Goal: Navigation & Orientation: Find specific page/section

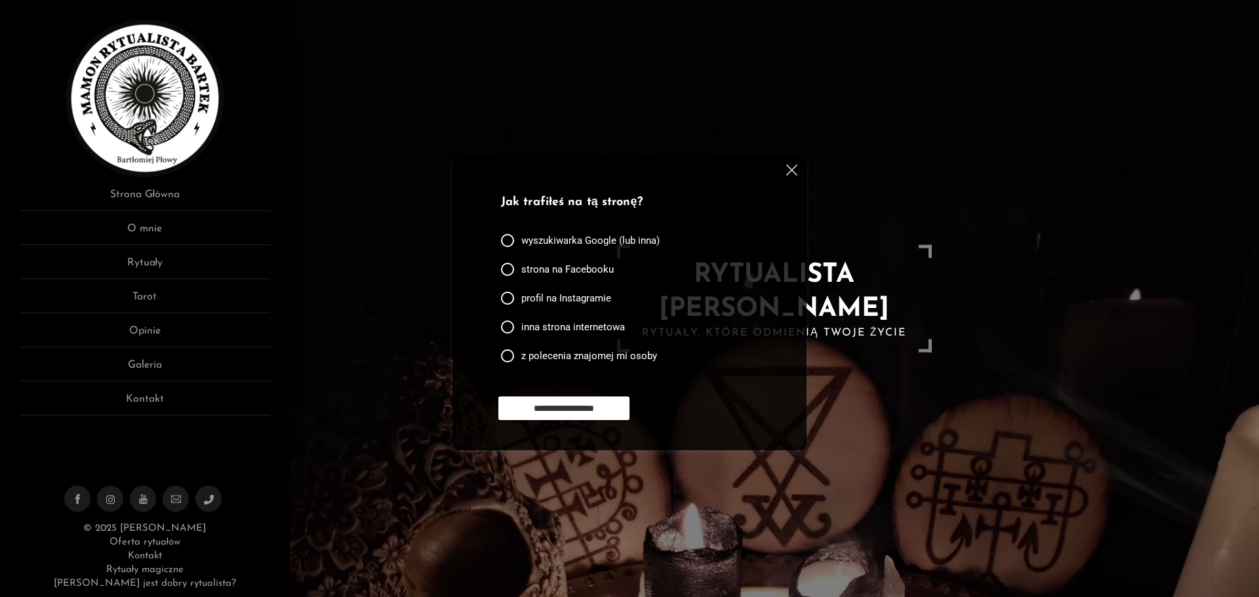
click at [788, 169] on img at bounding box center [791, 170] width 11 height 11
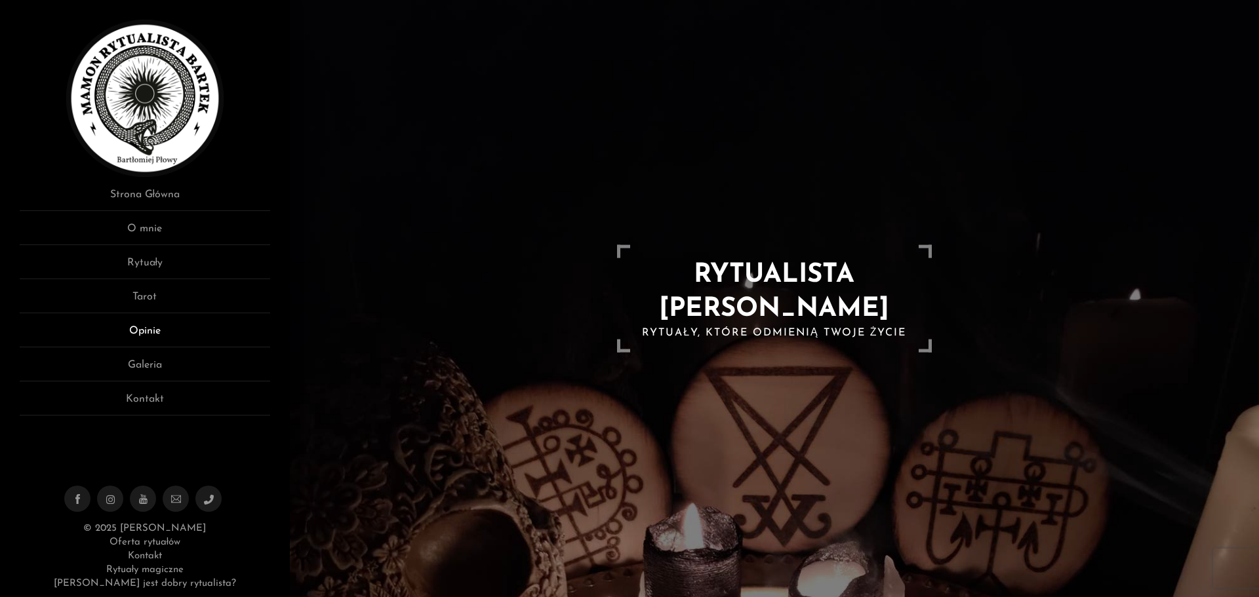
click at [167, 336] on link "Opinie" at bounding box center [145, 335] width 250 height 24
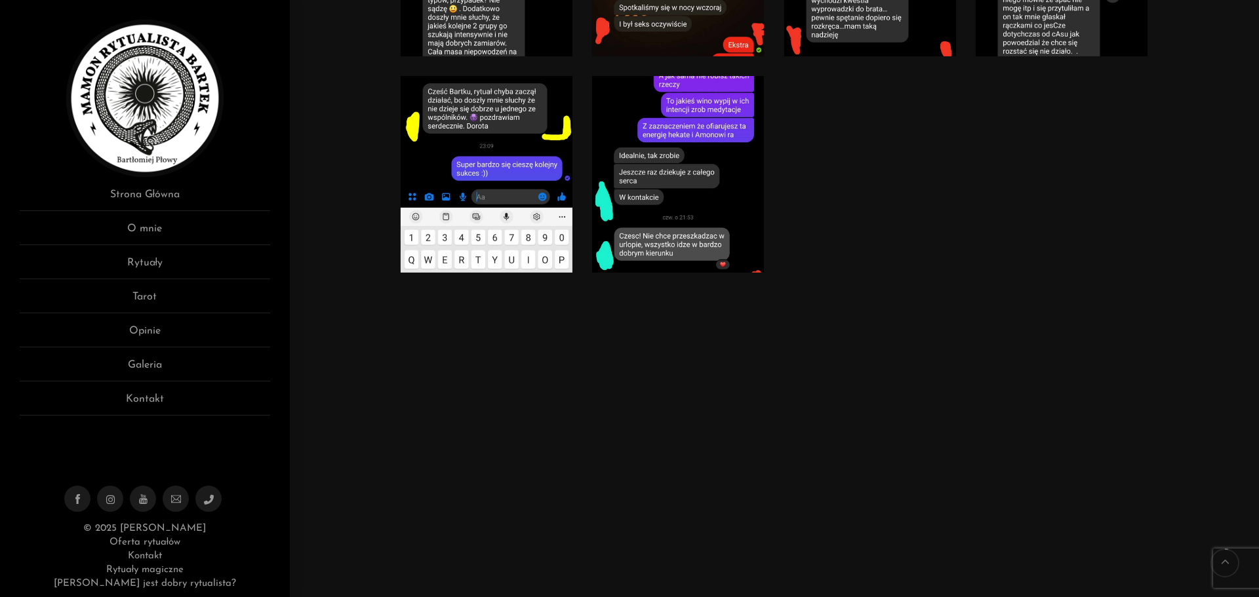
scroll to position [656, 0]
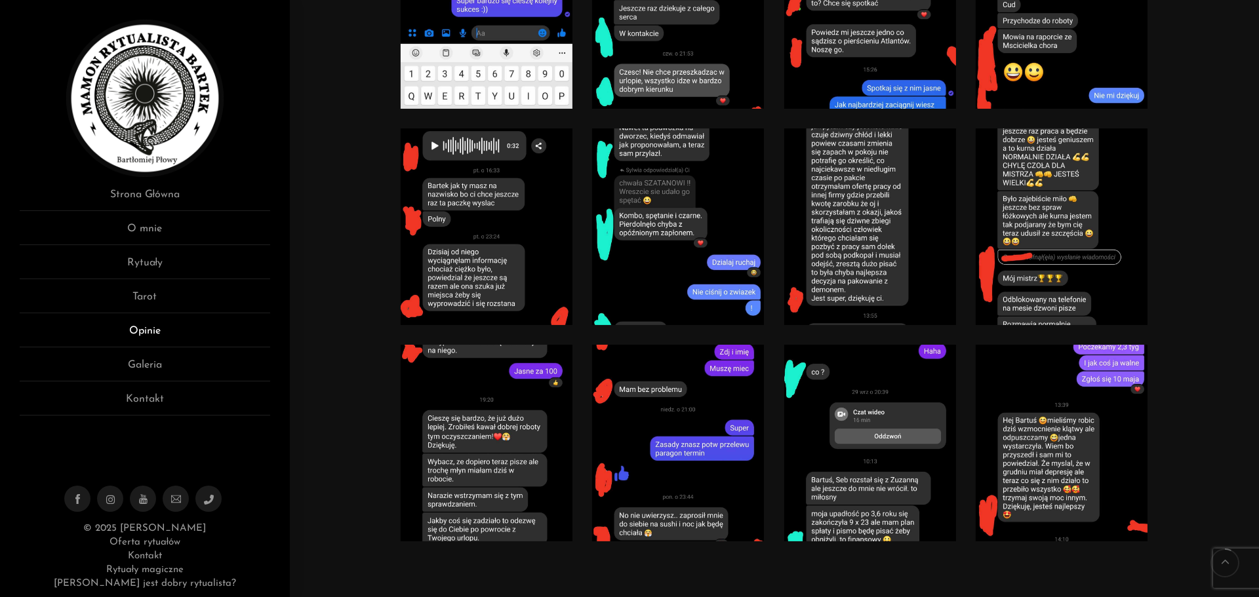
click at [160, 333] on link "Opinie" at bounding box center [145, 335] width 250 height 24
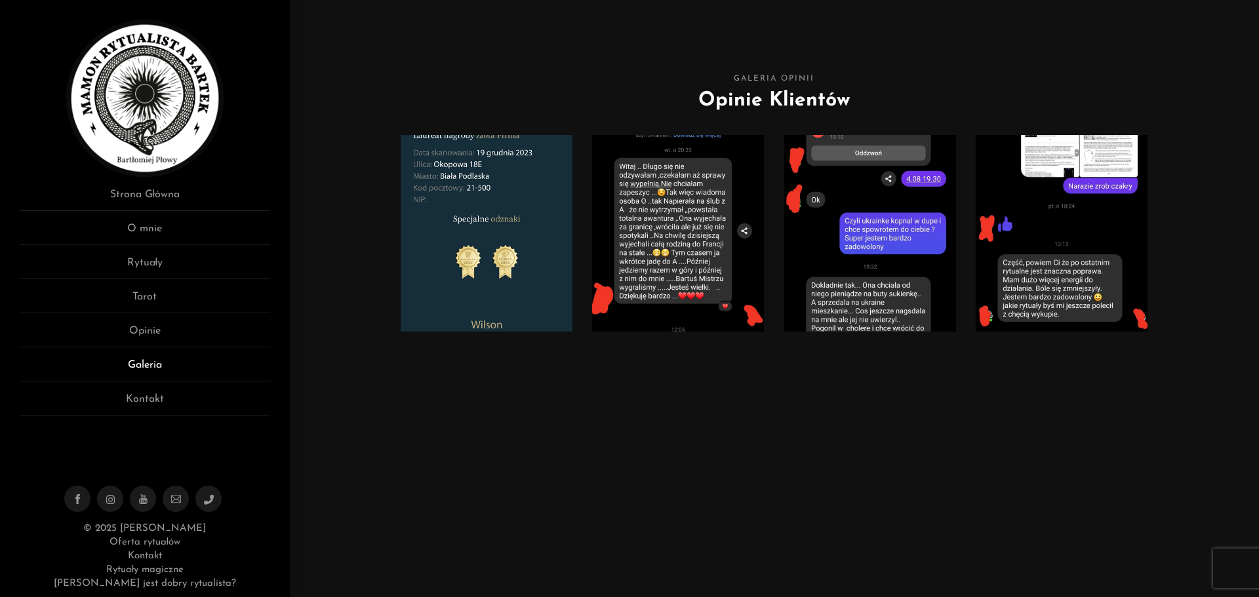
click at [165, 364] on link "Galeria" at bounding box center [145, 369] width 250 height 24
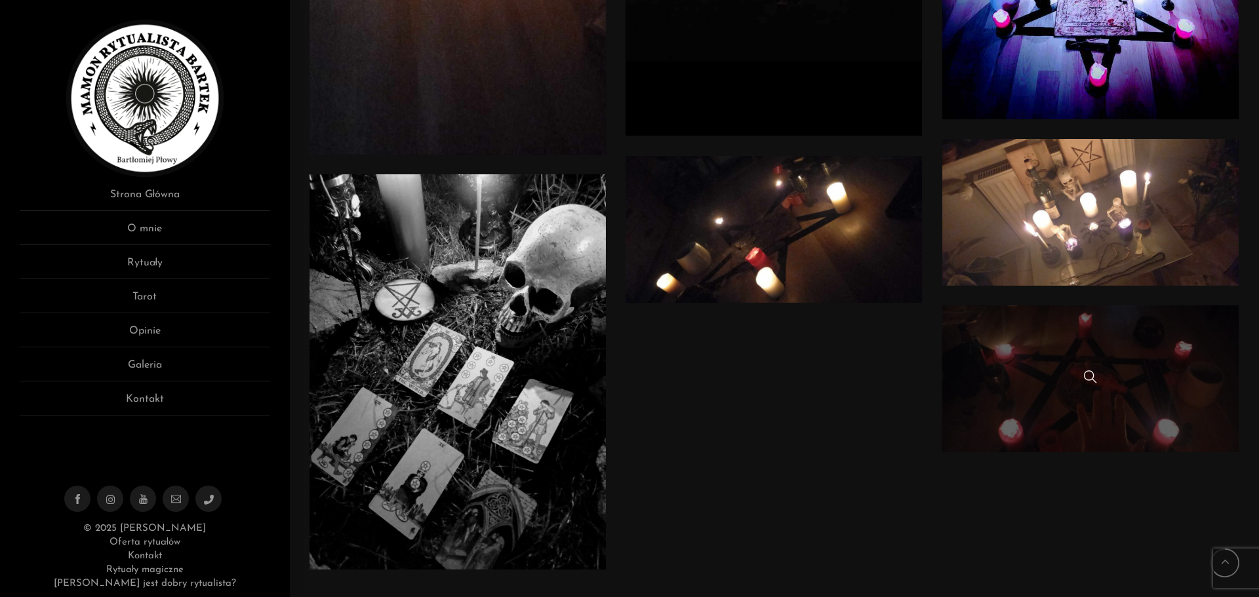
scroll to position [3869, 0]
